Goal: Information Seeking & Learning: Learn about a topic

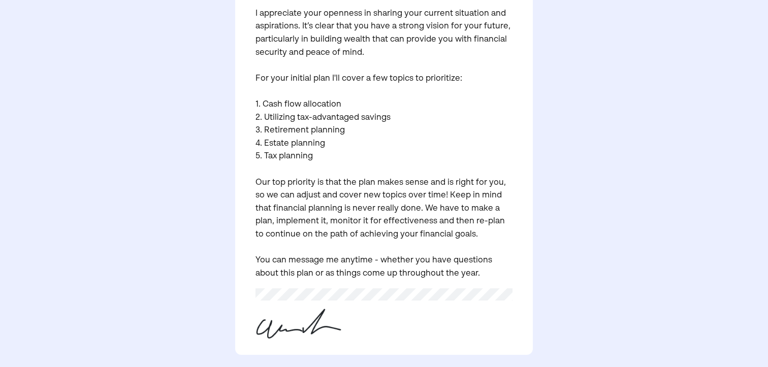
scroll to position [227, 0]
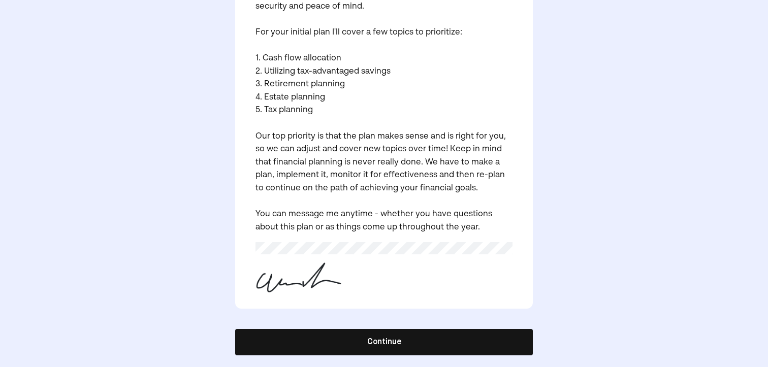
click at [340, 341] on button "Continue" at bounding box center [384, 342] width 298 height 26
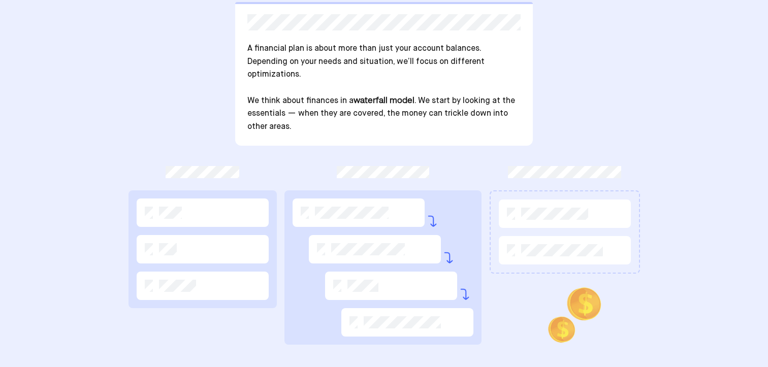
scroll to position [96, 0]
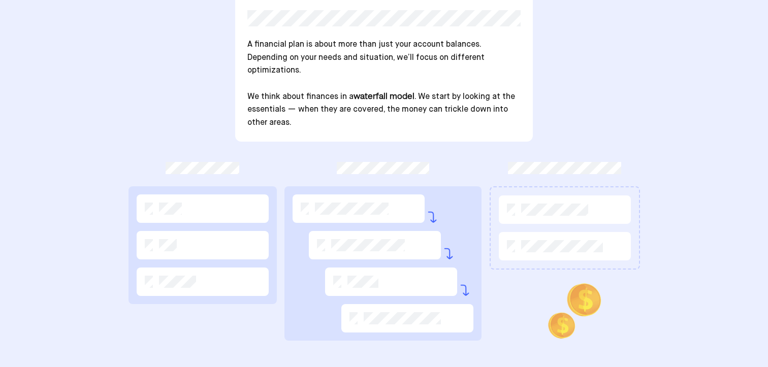
click at [187, 214] on div at bounding box center [203, 209] width 132 height 28
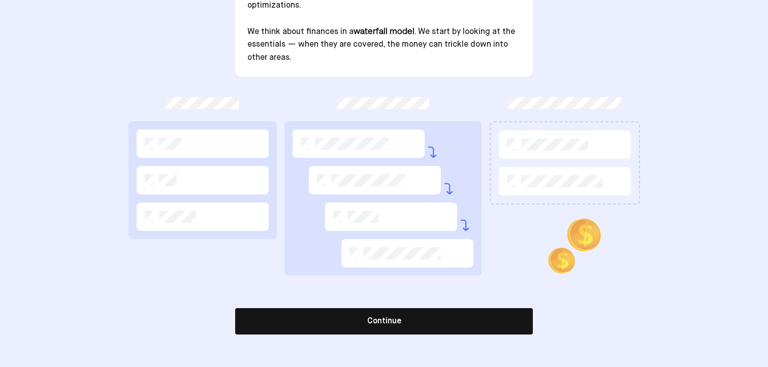
click at [456, 319] on button "Continue" at bounding box center [384, 321] width 298 height 26
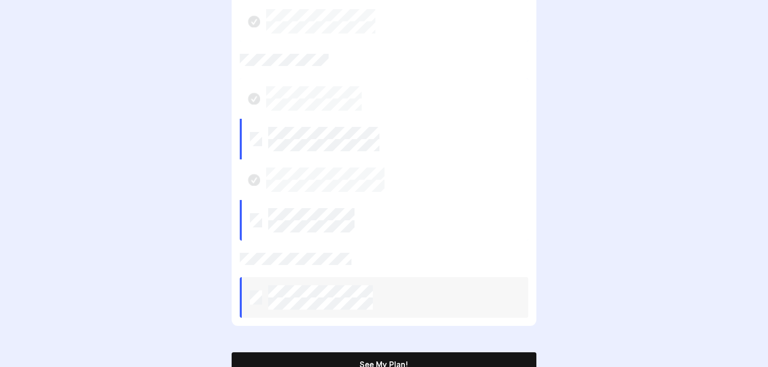
scroll to position [366, 0]
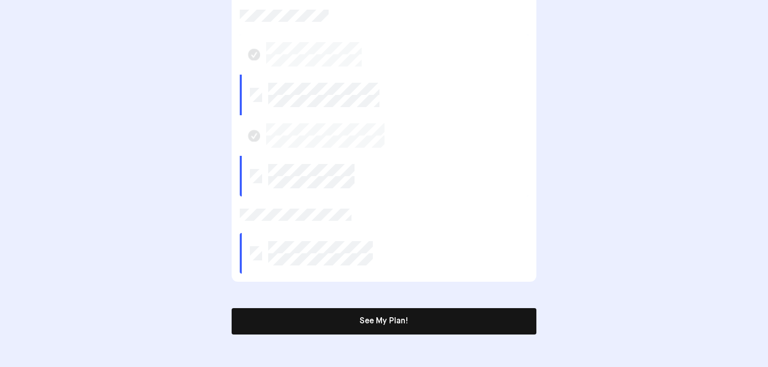
click at [344, 318] on button "See My Plan!" at bounding box center [384, 321] width 305 height 26
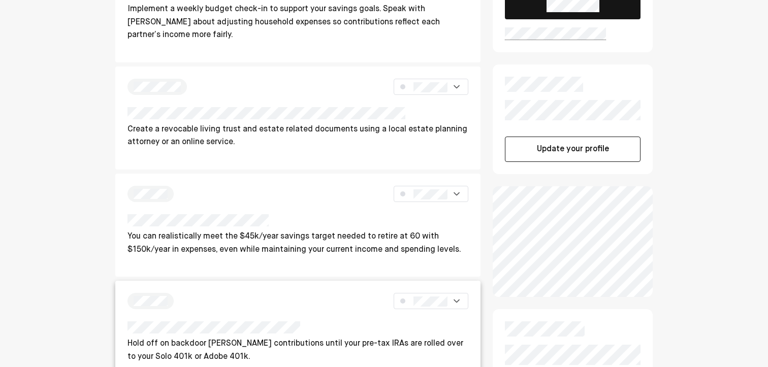
scroll to position [0, 0]
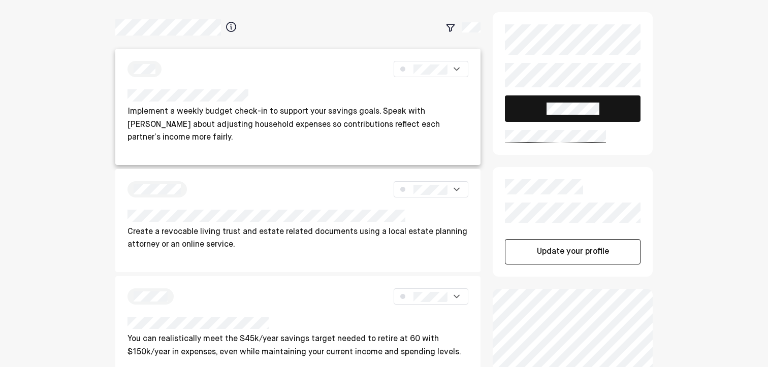
click at [304, 100] on div at bounding box center [298, 97] width 341 height 16
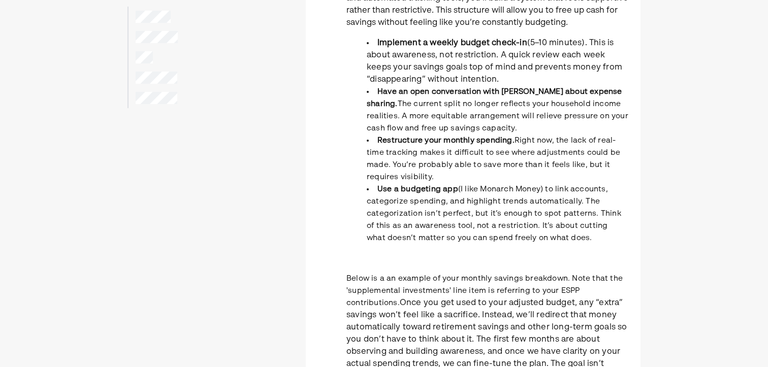
scroll to position [257, 0]
click at [459, 291] on span "Below is a an example of your monthly savings breakdown. Note that the 'supplem…" at bounding box center [484, 290] width 276 height 32
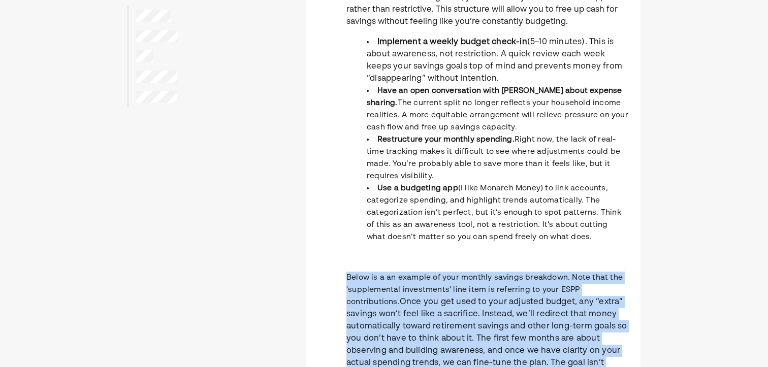
click at [459, 291] on span "Below is a an example of your monthly savings breakdown. Note that the 'supplem…" at bounding box center [484, 290] width 276 height 32
click at [468, 293] on span "Below is a an example of your monthly savings breakdown. Note that the 'supplem…" at bounding box center [484, 290] width 276 height 32
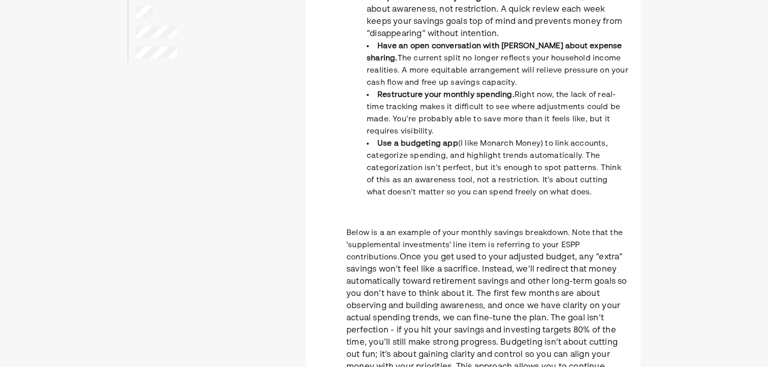
scroll to position [306, 0]
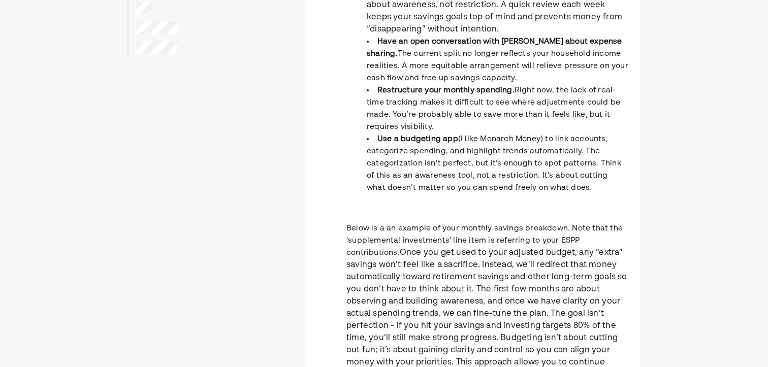
drag, startPoint x: 565, startPoint y: 227, endPoint x: 400, endPoint y: 252, distance: 167.1
click at [400, 252] on p "Below is a an example of your monthly savings breakdown. Note that the 'supplem…" at bounding box center [487, 308] width 282 height 171
click at [429, 256] on span "Once you get used to your adjusted budget, any “extra” savings won’t feel like …" at bounding box center [486, 320] width 281 height 142
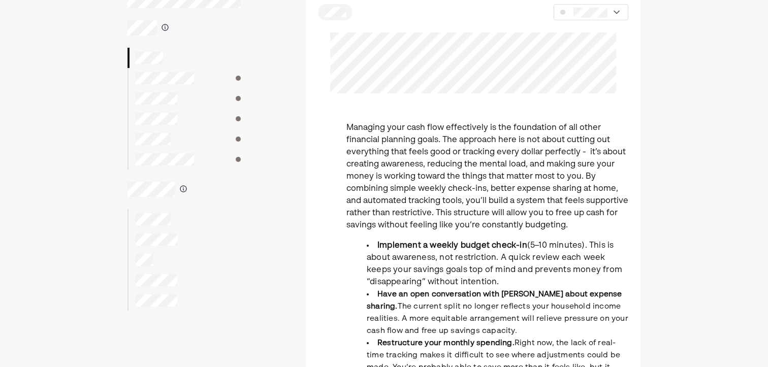
scroll to position [0, 0]
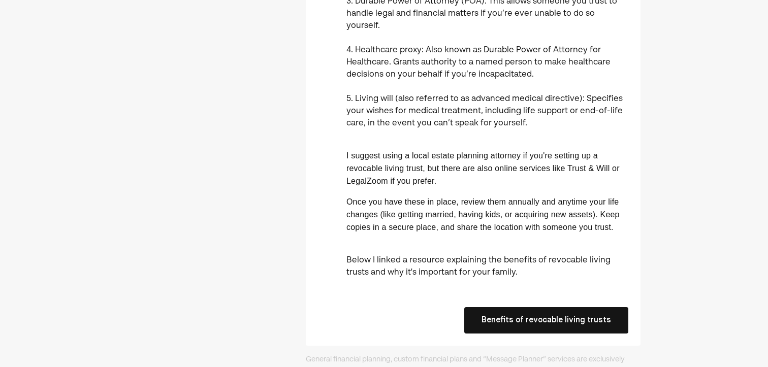
scroll to position [491, 0]
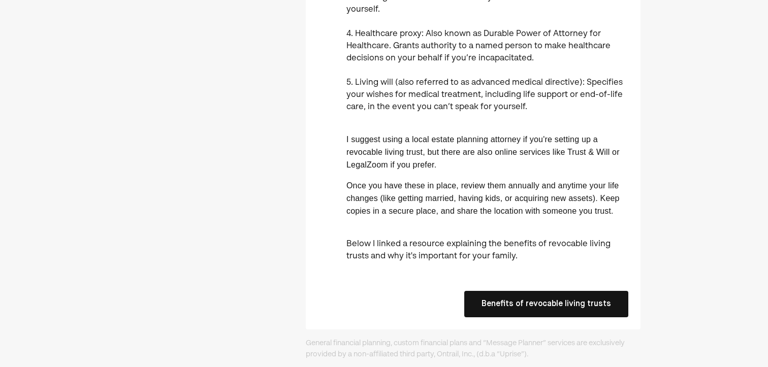
click at [503, 291] on button "Benefits of revocable living trusts" at bounding box center [546, 304] width 164 height 26
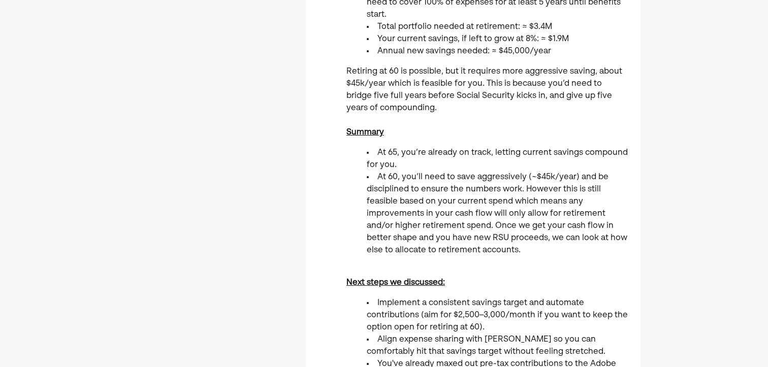
scroll to position [552, 0]
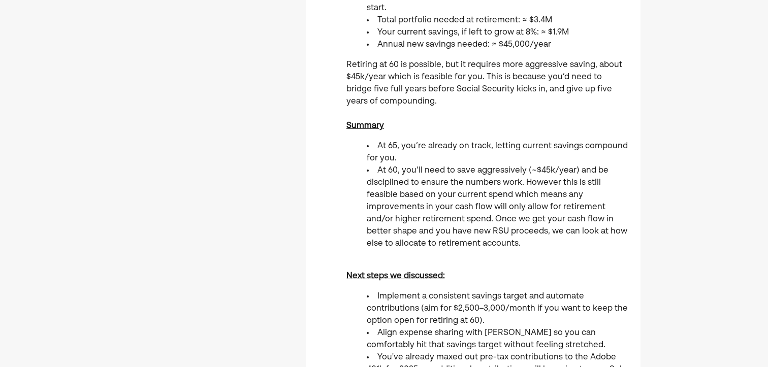
click at [426, 170] on li "At 60, you’ll need to save aggressively (~$45k/year) and be disciplined to ensu…" at bounding box center [498, 207] width 262 height 85
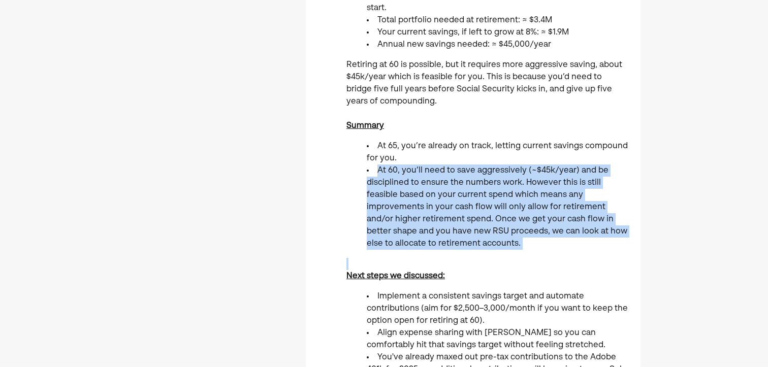
click at [426, 170] on li "At 60, you’ll need to save aggressively (~$45k/year) and be disciplined to ensu…" at bounding box center [498, 207] width 262 height 85
click at [432, 228] on li "At 60, you’ll need to save aggressively (~$45k/year) and be disciplined to ensu…" at bounding box center [498, 207] width 262 height 85
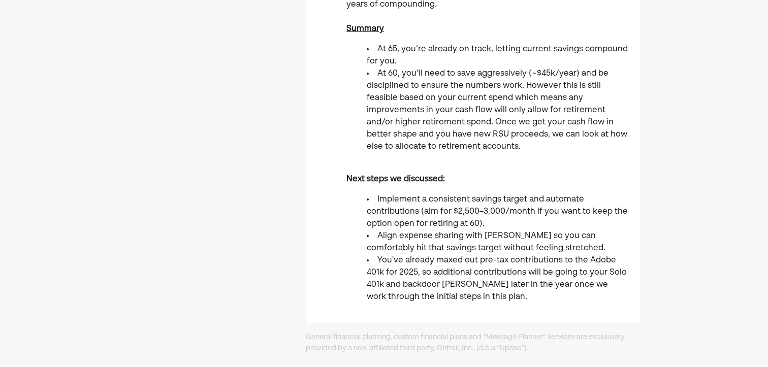
scroll to position [650, 0]
click at [468, 277] on li "You've already maxed out pre-tax contributions to the Adobe 401k for 2025, so a…" at bounding box center [498, 278] width 262 height 49
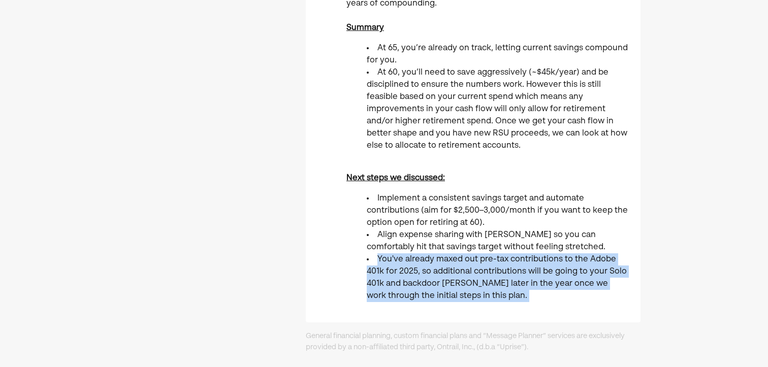
click at [468, 277] on li "You've already maxed out pre-tax contributions to the Adobe 401k for 2025, so a…" at bounding box center [498, 278] width 262 height 49
click at [477, 288] on li "You've already maxed out pre-tax contributions to the Adobe 401k for 2025, so a…" at bounding box center [498, 278] width 262 height 49
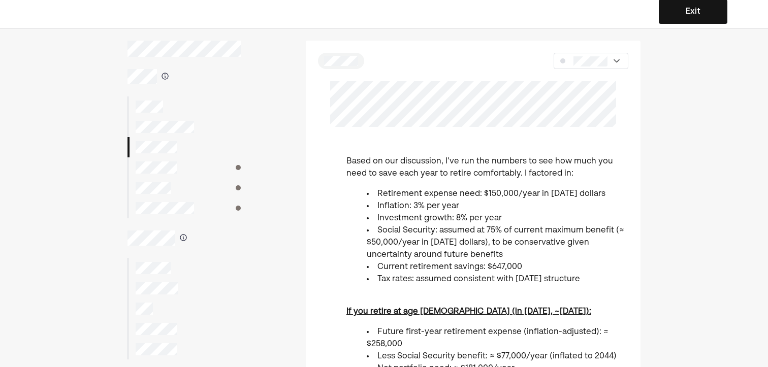
scroll to position [0, 0]
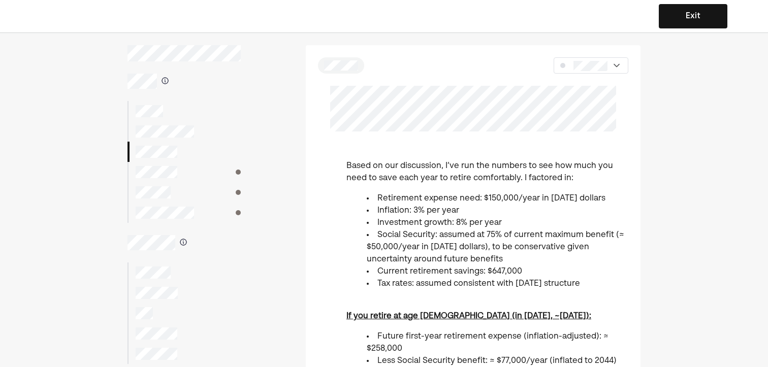
click at [187, 171] on div at bounding box center [184, 172] width 113 height 20
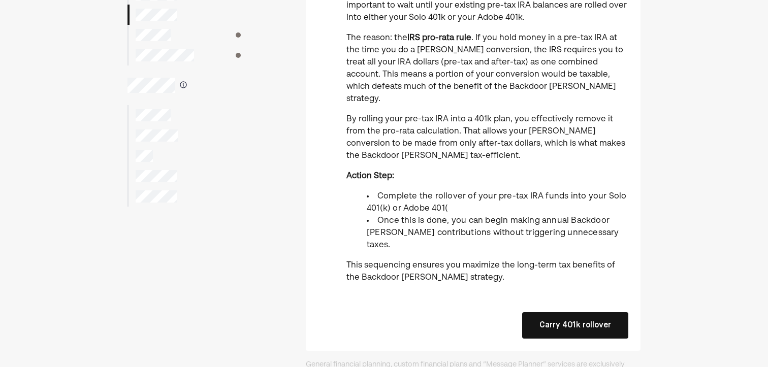
scroll to position [160, 0]
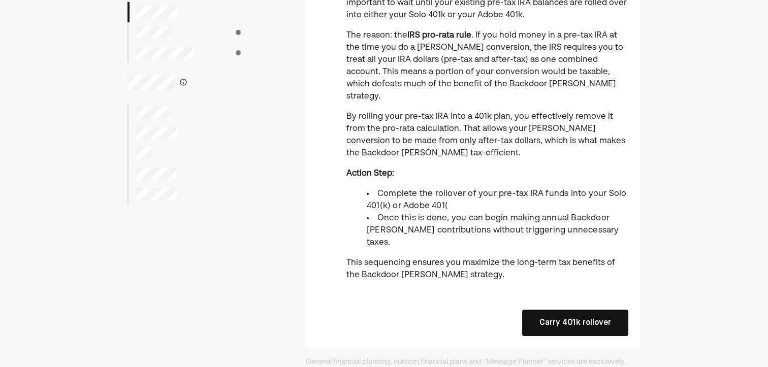
click at [567, 310] on button "Carry 401k rollover" at bounding box center [575, 323] width 106 height 26
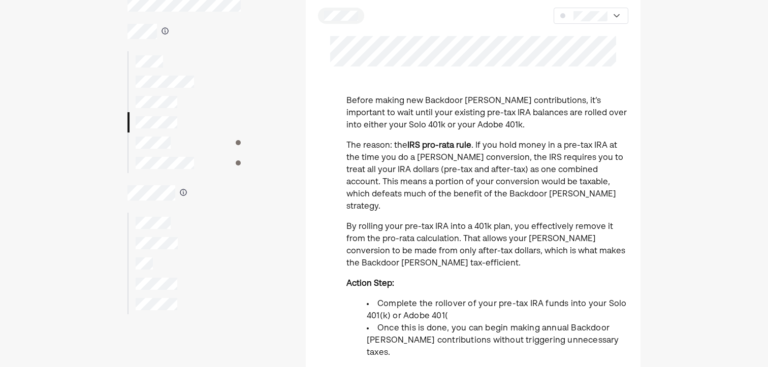
scroll to position [0, 0]
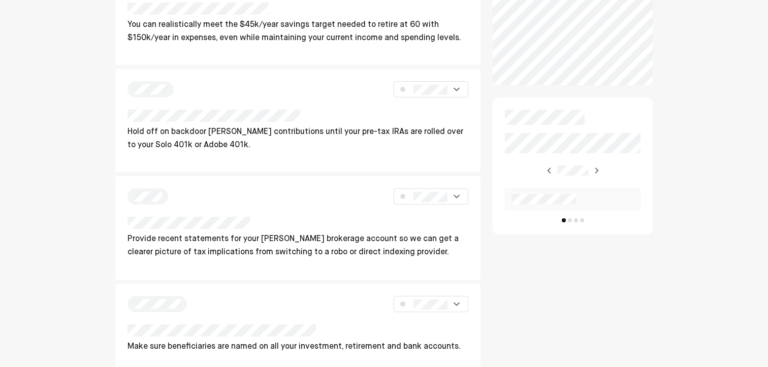
scroll to position [318, 0]
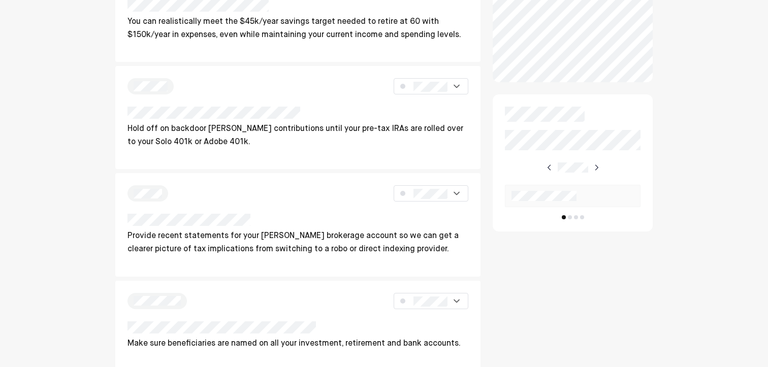
click at [275, 147] on p "Hold off on backdoor [PERSON_NAME] contributions until your pre-tax IRAs are ro…" at bounding box center [298, 136] width 341 height 26
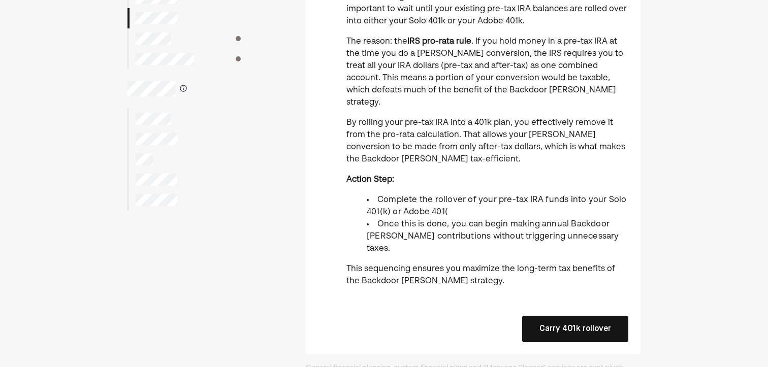
scroll to position [155, 0]
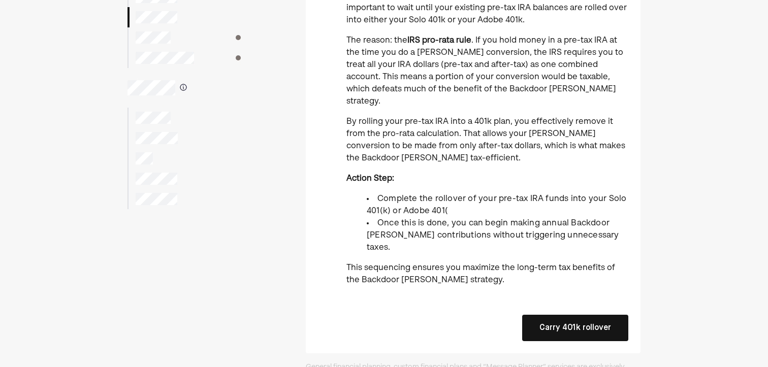
click at [589, 317] on button "Carry 401k rollover" at bounding box center [575, 328] width 106 height 26
